Goal: Task Accomplishment & Management: Complete application form

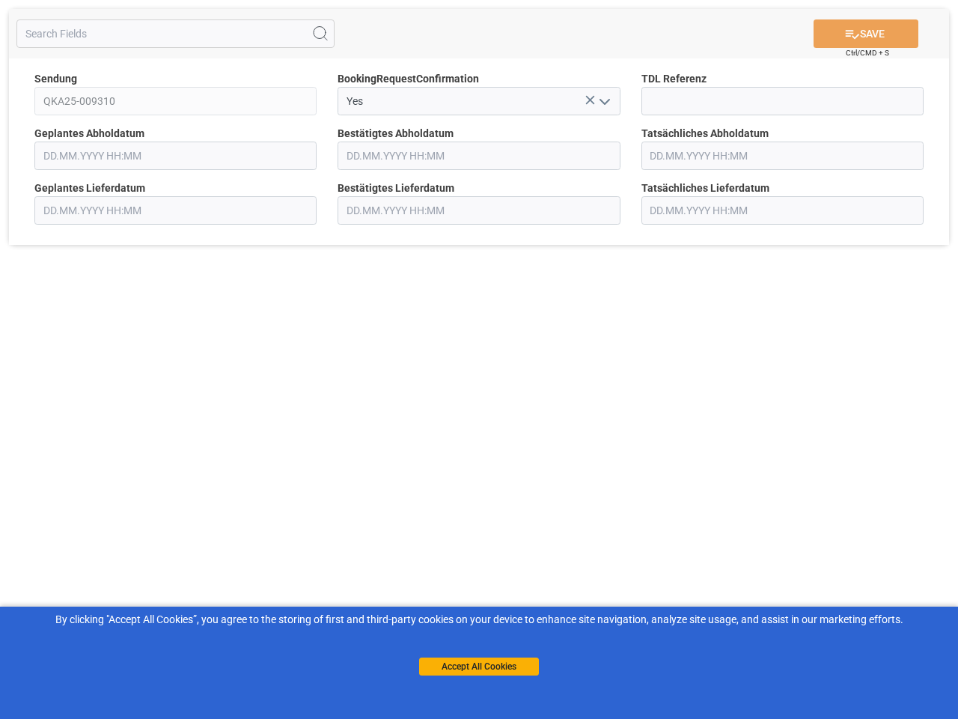
type input "[DATE] 00:00"
click at [479, 359] on div "SAVE Ctrl/CMD + S Sendung QKA25-009310 BookingRequestConfirmation Yes TDL Refer…" at bounding box center [479, 359] width 958 height 719
click at [320, 34] on icon at bounding box center [320, 34] width 18 height 18
click at [590, 100] on icon at bounding box center [589, 100] width 9 height 9
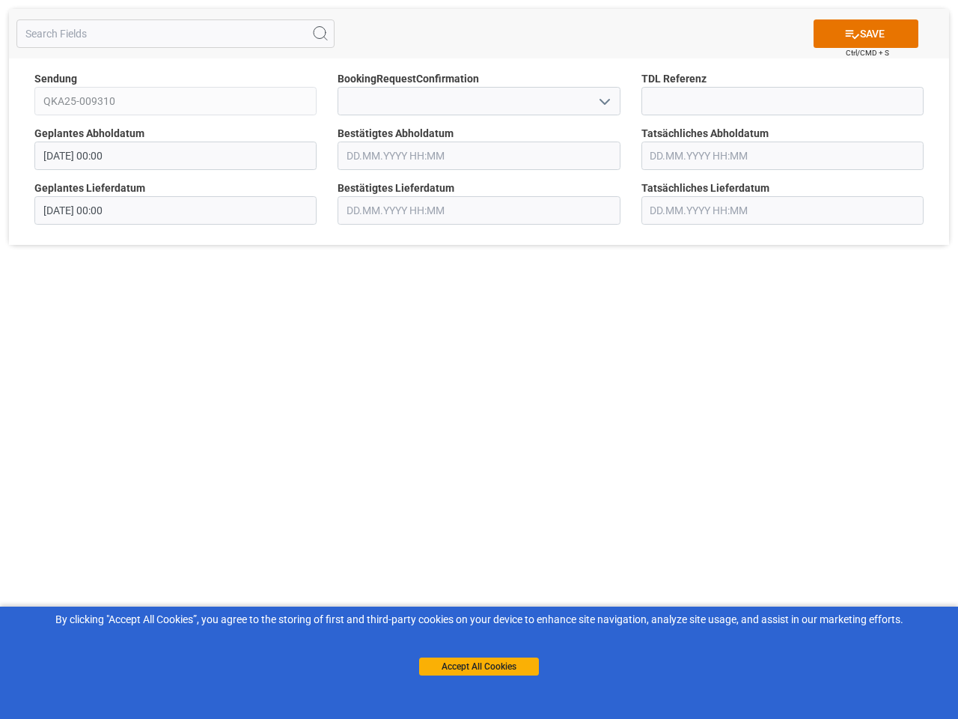
click at [603, 101] on icon "open menu" at bounding box center [605, 102] width 18 height 18
click at [479, 666] on button "Accept All Cookies" at bounding box center [479, 666] width 120 height 18
